Goal: Transaction & Acquisition: Purchase product/service

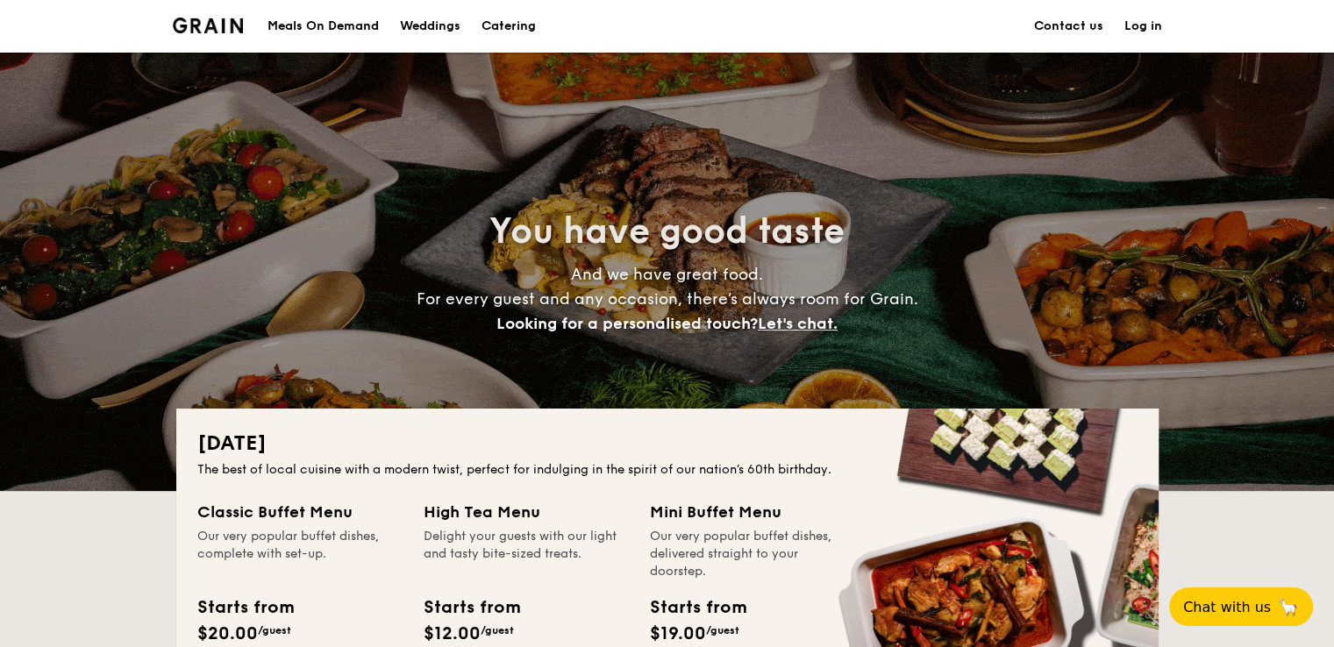
click at [328, 25] on div "Meals On Demand" at bounding box center [322, 26] width 111 height 53
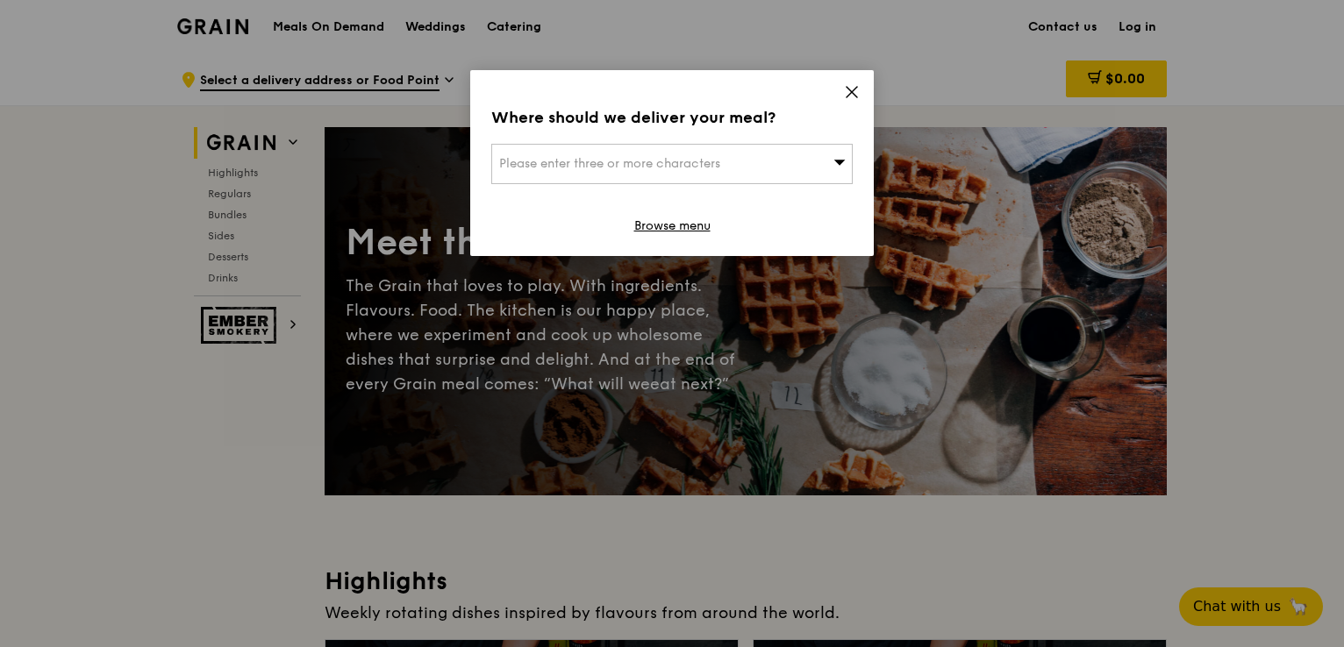
click at [800, 161] on div "Please enter three or more characters" at bounding box center [671, 164] width 361 height 40
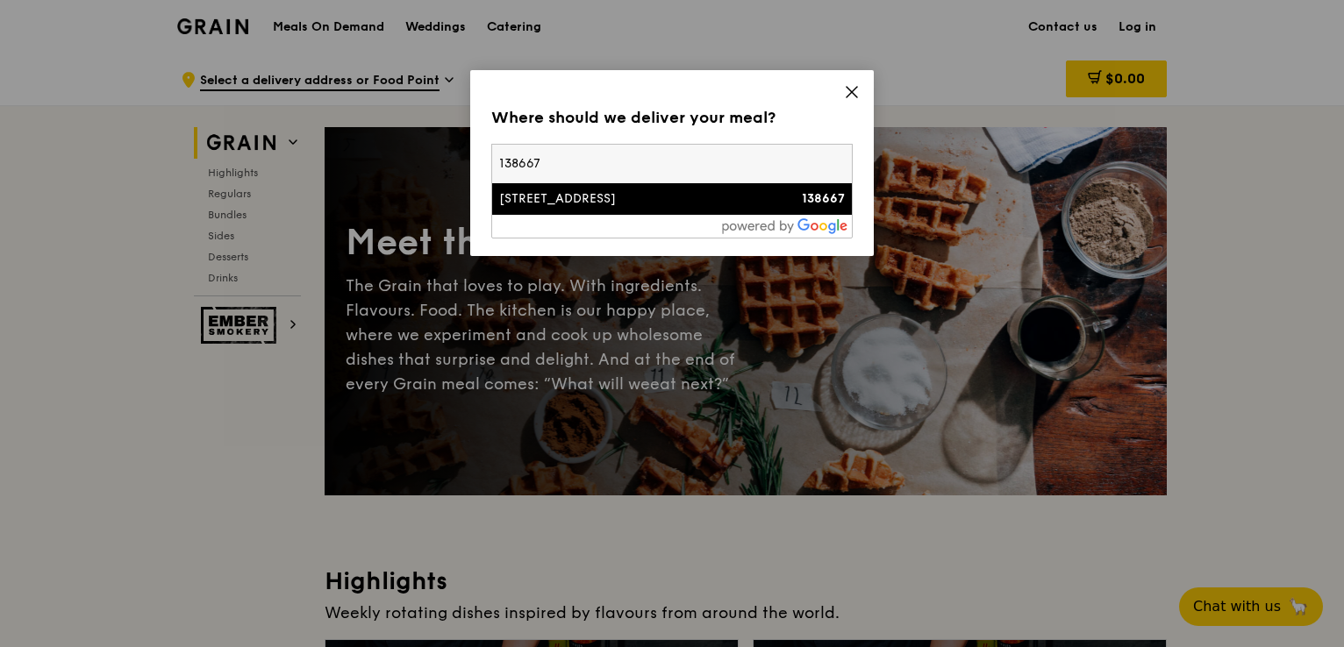
type input "138667"
click at [632, 196] on div "11 Biopolis Way" at bounding box center [629, 199] width 260 height 18
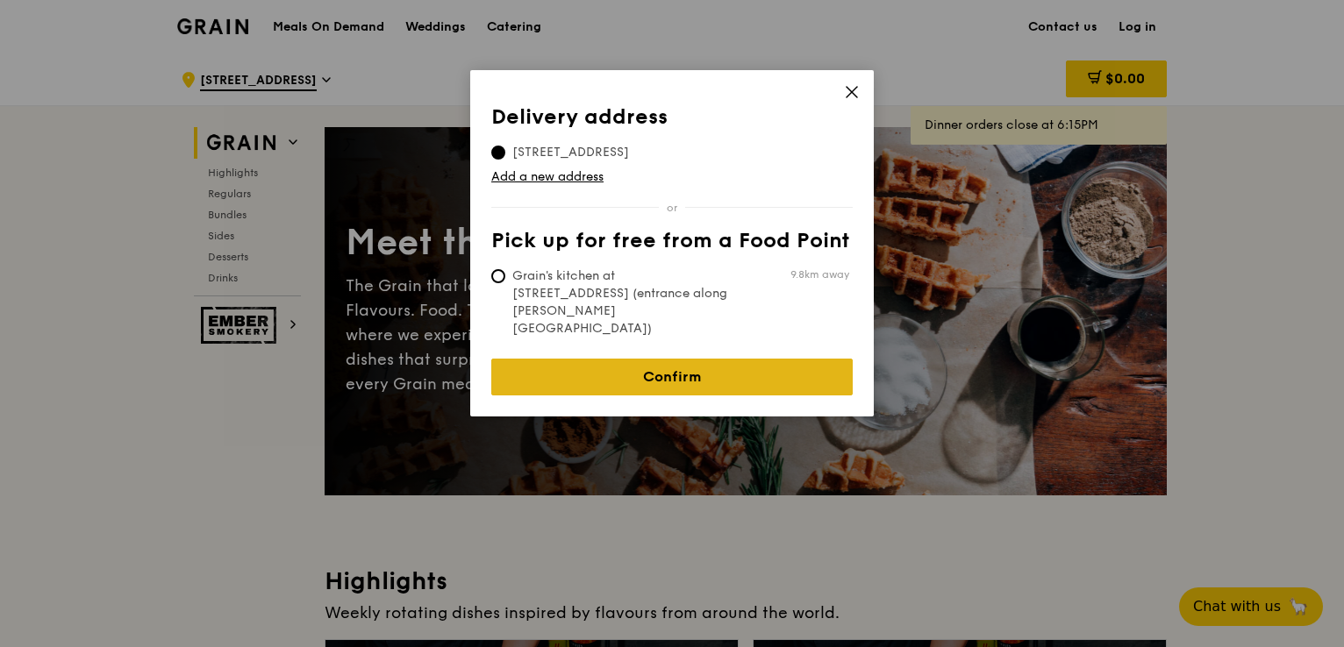
click at [681, 359] on link "Confirm" at bounding box center [671, 377] width 361 height 37
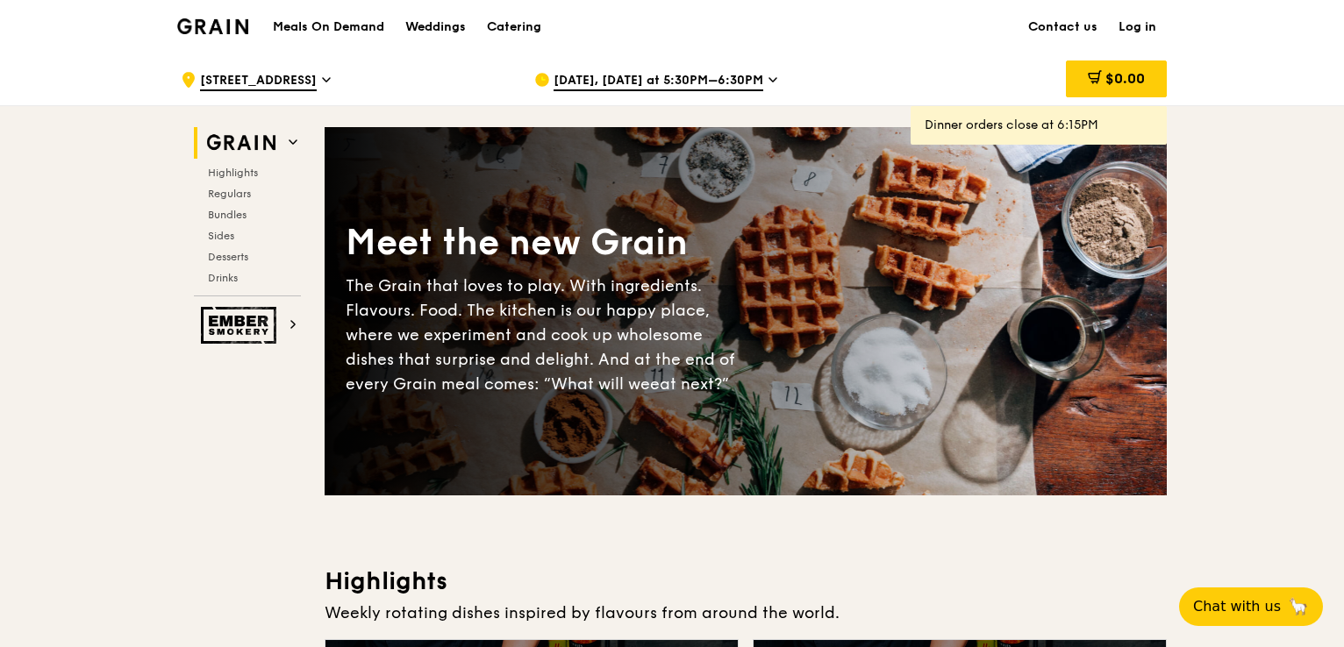
click at [768, 75] on icon at bounding box center [772, 80] width 9 height 16
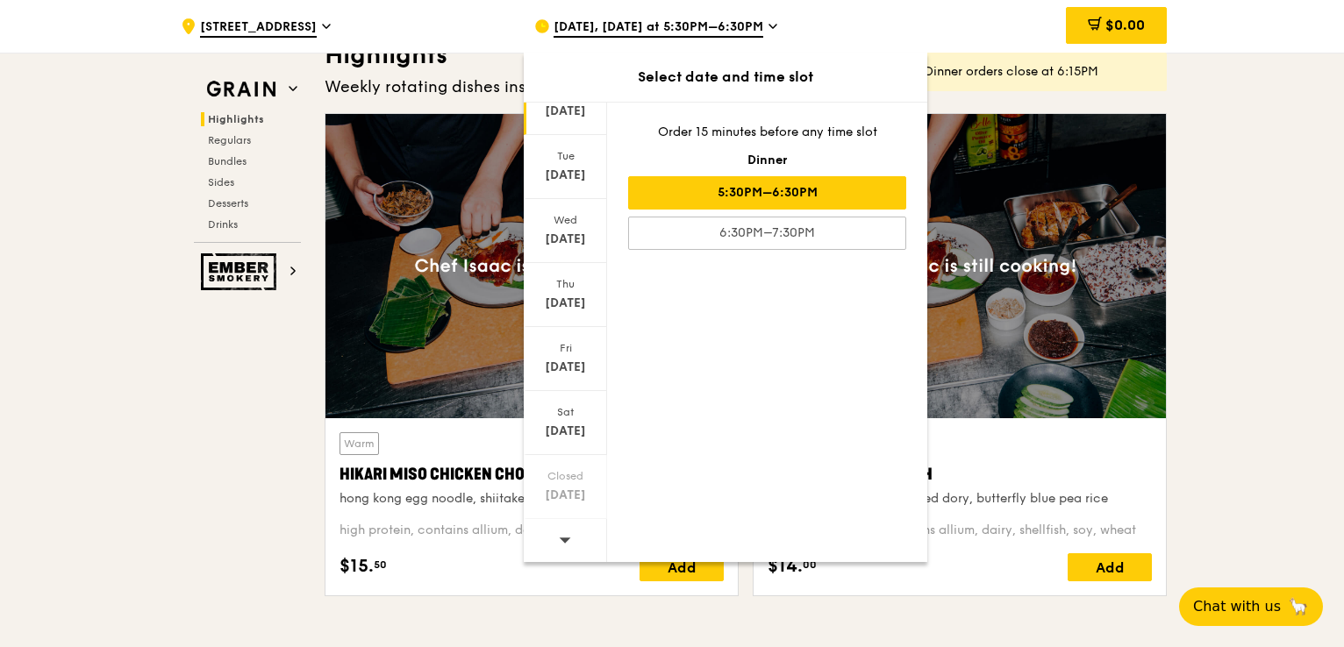
scroll to position [702, 0]
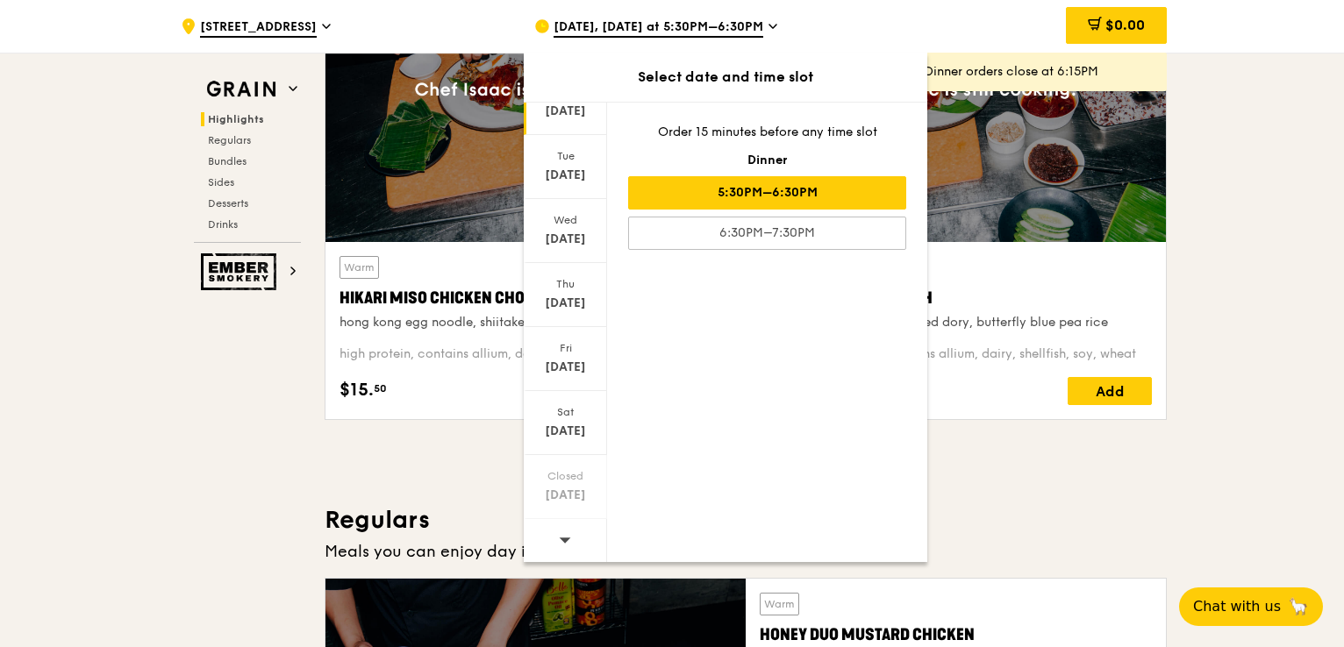
click at [571, 534] on div at bounding box center [565, 541] width 83 height 45
click at [572, 541] on div at bounding box center [565, 541] width 83 height 45
drag, startPoint x: 572, startPoint y: 541, endPoint x: 575, endPoint y: 511, distance: 30.0
click at [573, 541] on div at bounding box center [565, 541] width 83 height 45
drag, startPoint x: 143, startPoint y: 493, endPoint x: 186, endPoint y: 443, distance: 65.9
